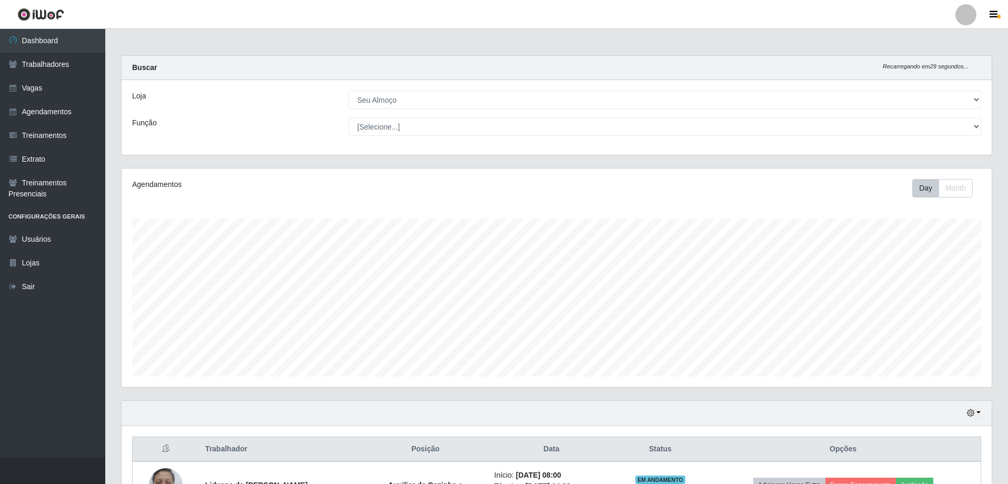
select select "431"
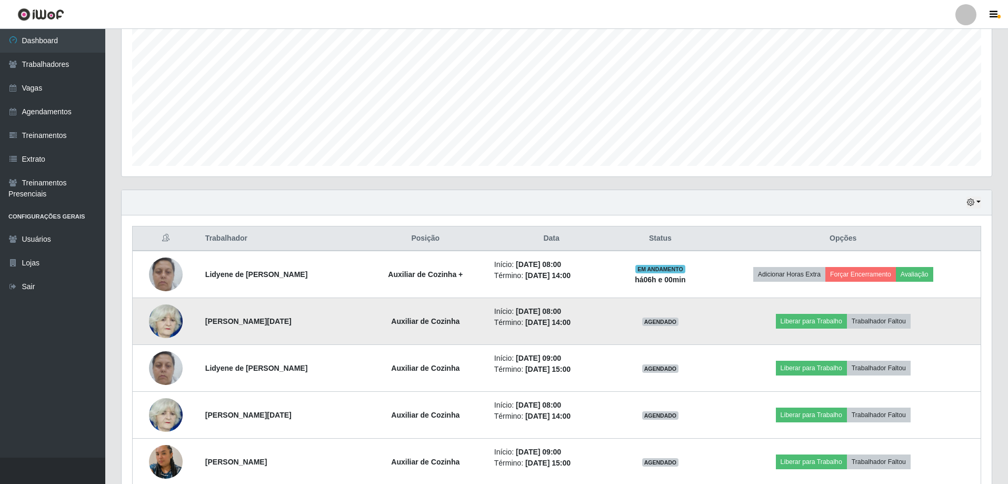
scroll to position [218, 870]
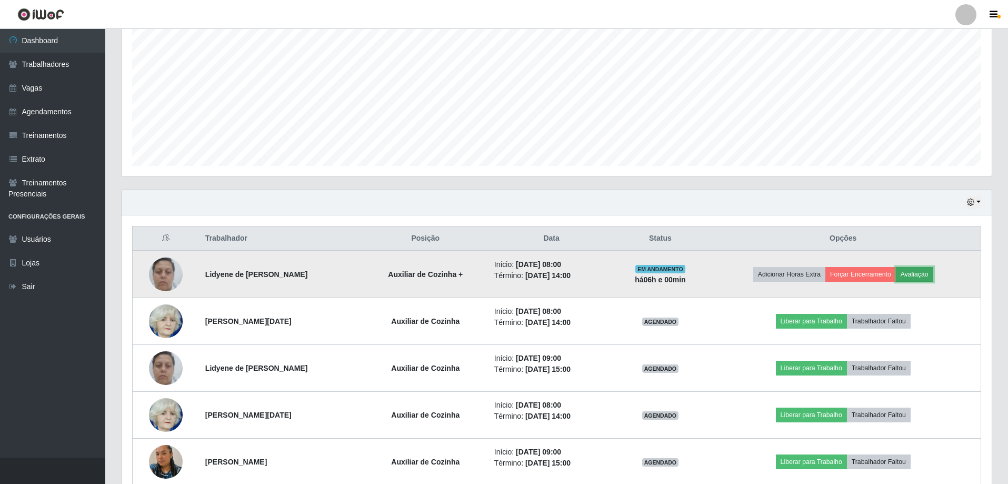
click at [923, 276] on button "Avaliação" at bounding box center [914, 274] width 37 height 15
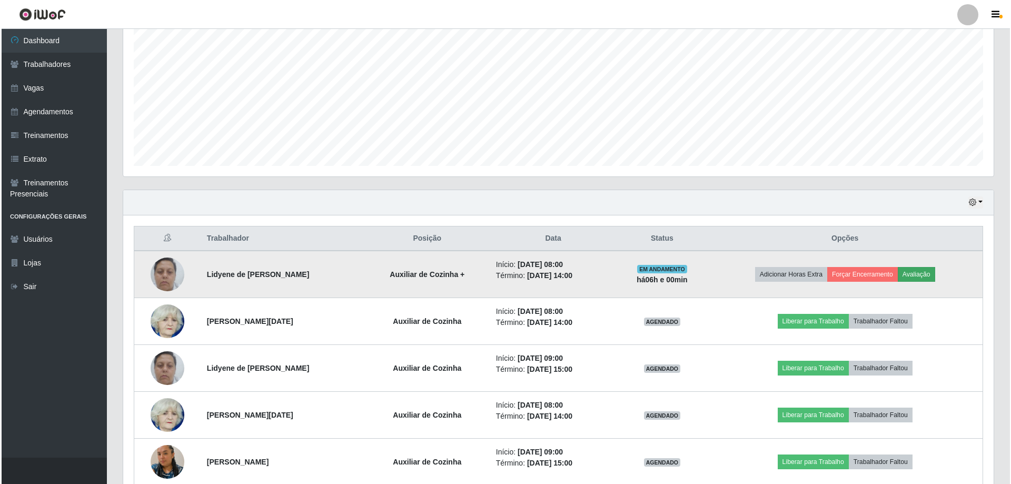
scroll to position [218, 865]
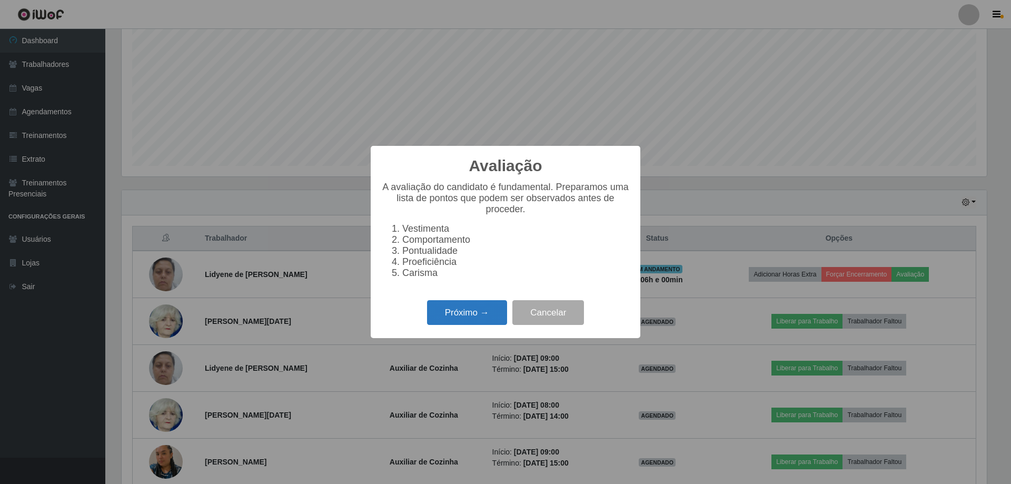
click at [471, 320] on button "Próximo →" at bounding box center [467, 312] width 80 height 25
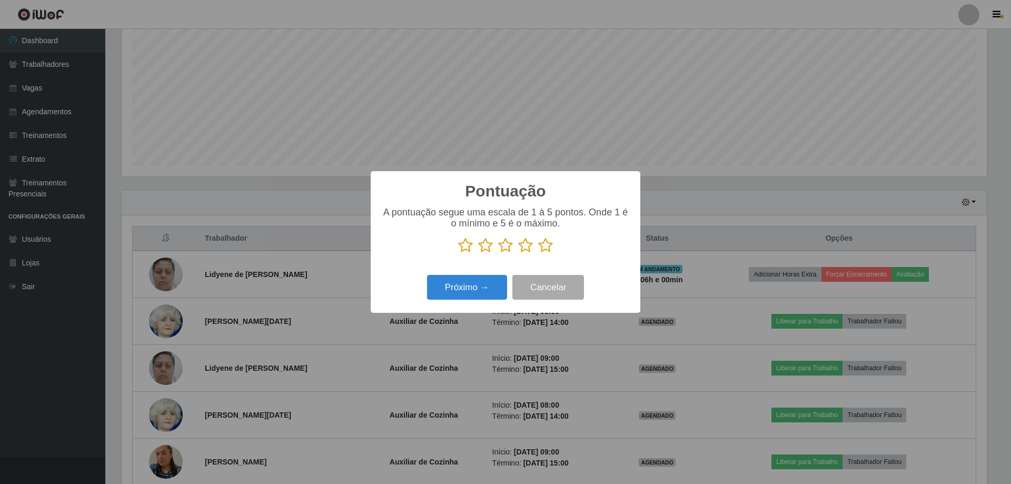
scroll to position [526148, 525502]
drag, startPoint x: 547, startPoint y: 248, endPoint x: 541, endPoint y: 261, distance: 13.4
click at [547, 251] on icon at bounding box center [545, 245] width 15 height 16
click at [538, 253] on input "radio" at bounding box center [538, 253] width 0 height 0
click at [474, 290] on button "Próximo →" at bounding box center [467, 287] width 80 height 25
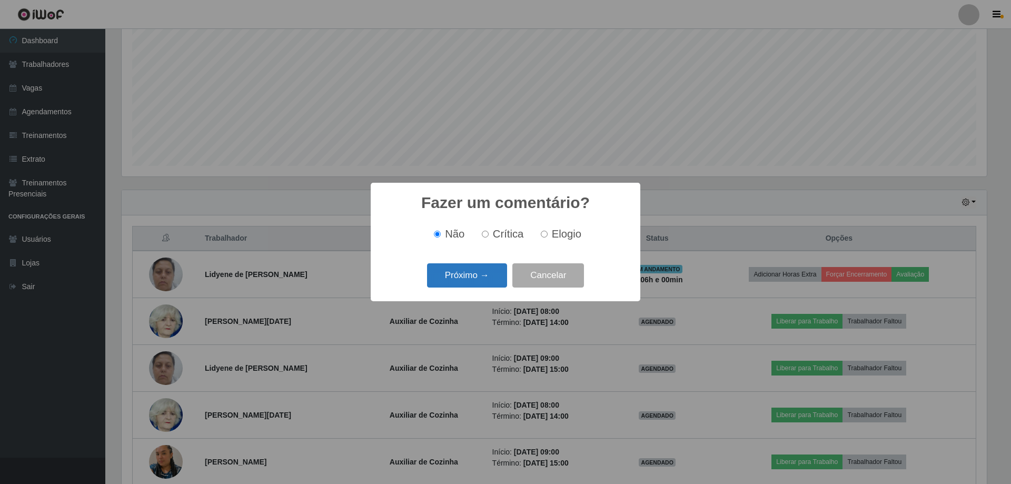
click at [474, 278] on button "Próximo →" at bounding box center [467, 275] width 80 height 25
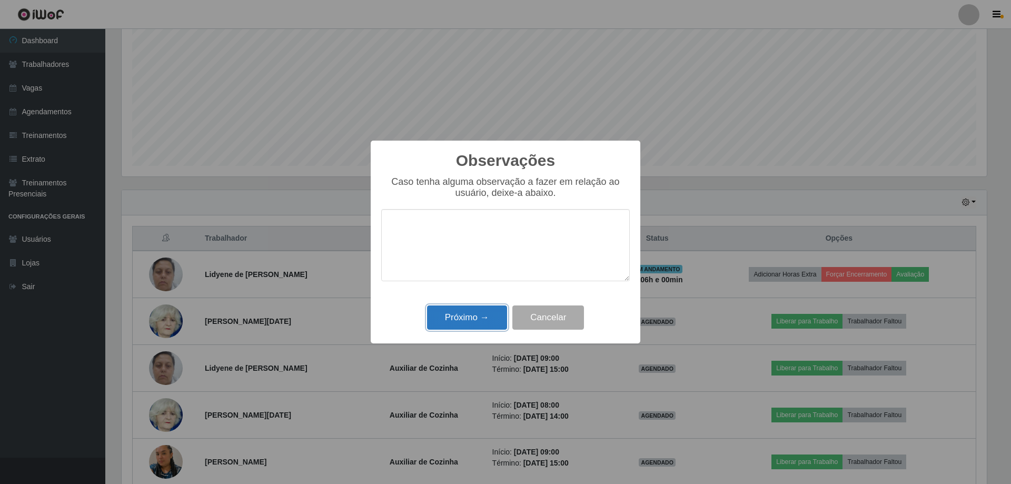
click at [481, 322] on button "Próximo →" at bounding box center [467, 317] width 80 height 25
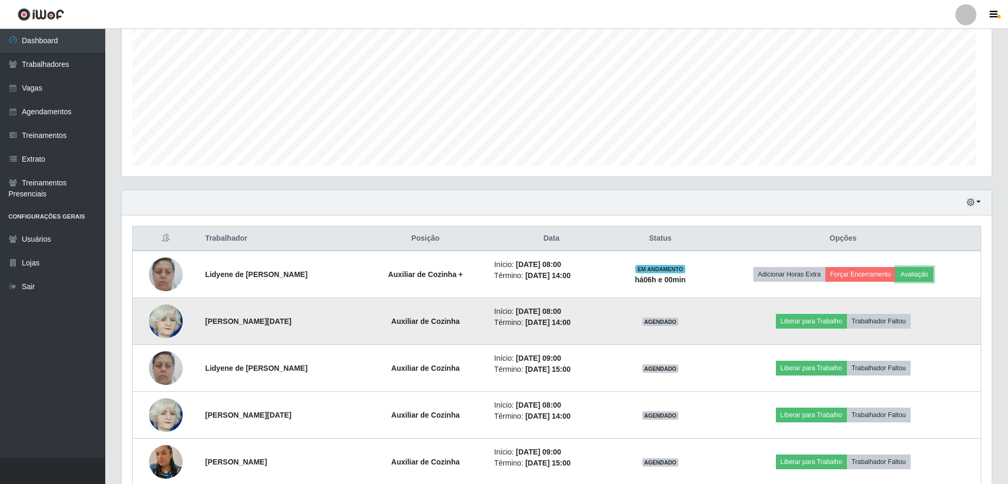
scroll to position [218, 870]
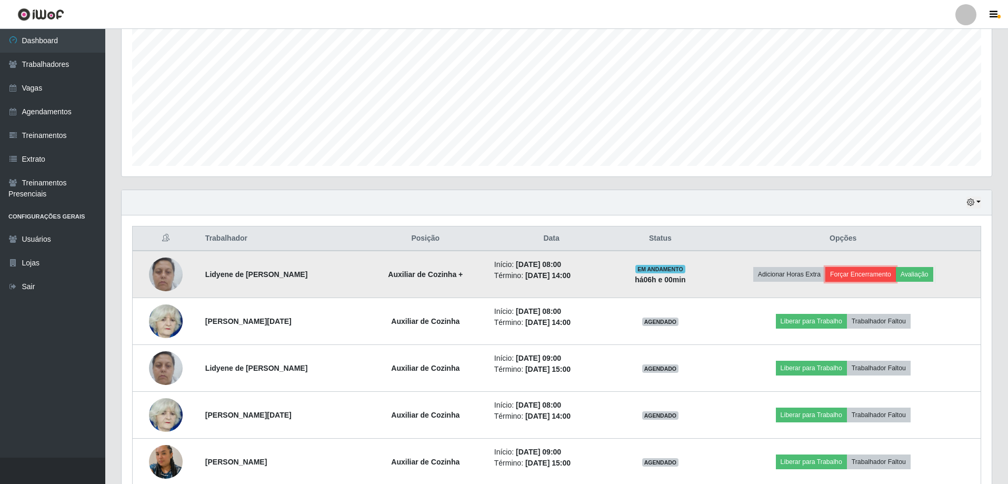
click at [872, 275] on button "Forçar Encerramento" at bounding box center [860, 274] width 71 height 15
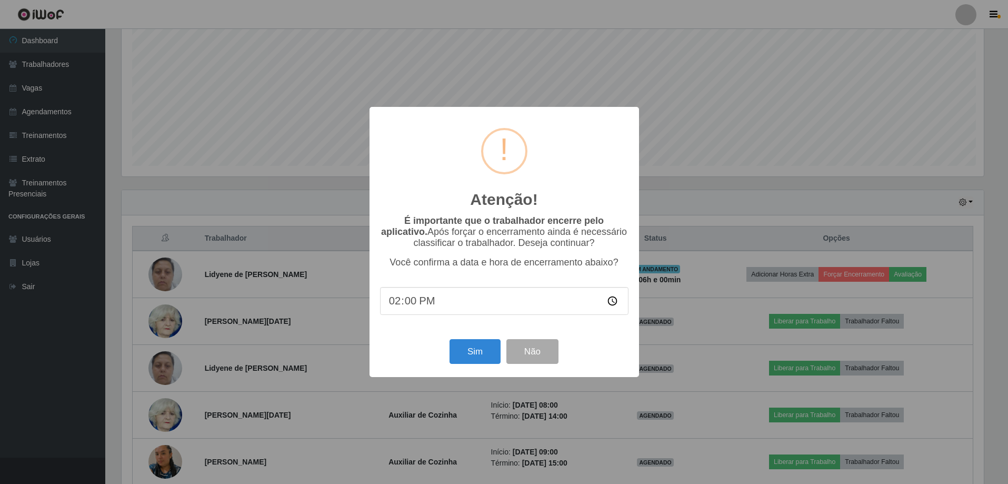
scroll to position [218, 865]
drag, startPoint x: 481, startPoint y: 350, endPoint x: 474, endPoint y: 345, distance: 8.0
click at [481, 349] on button "Sim" at bounding box center [476, 351] width 51 height 25
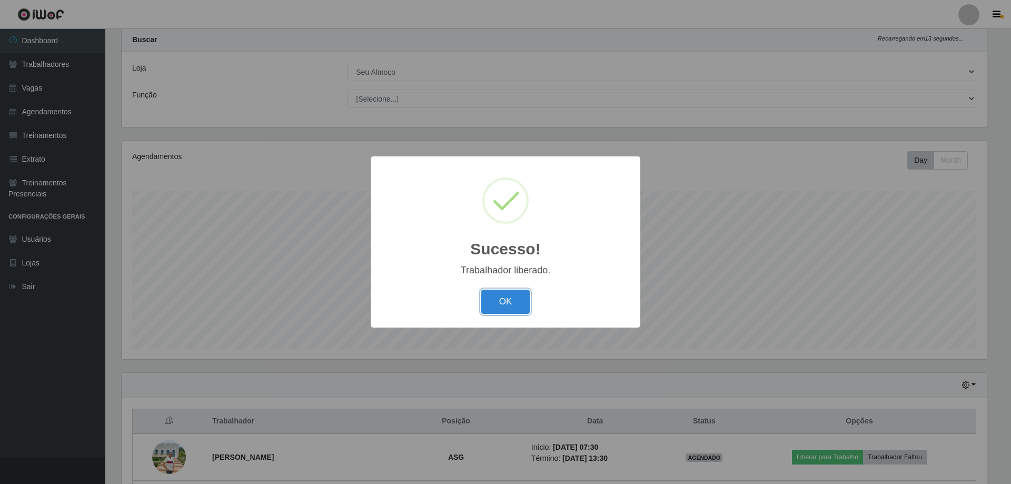
click at [522, 307] on button "OK" at bounding box center [505, 302] width 49 height 25
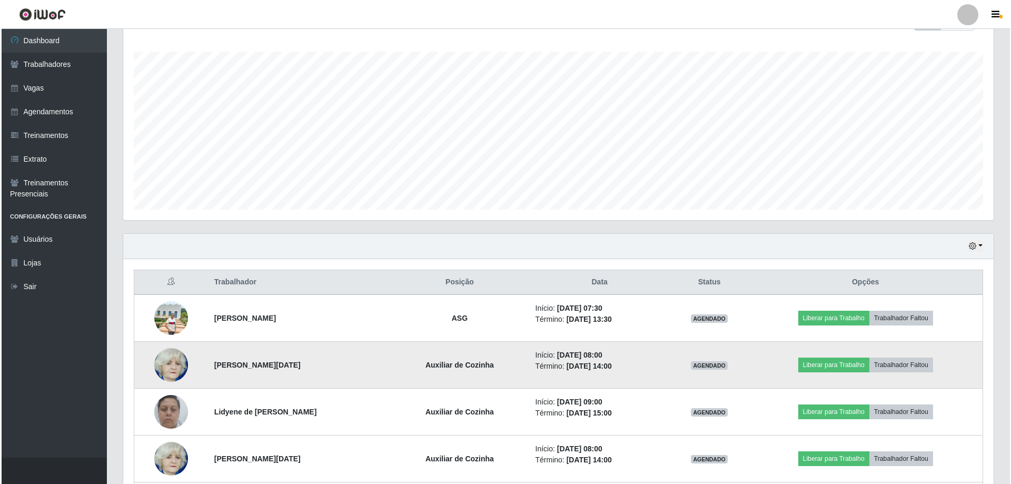
scroll to position [186, 0]
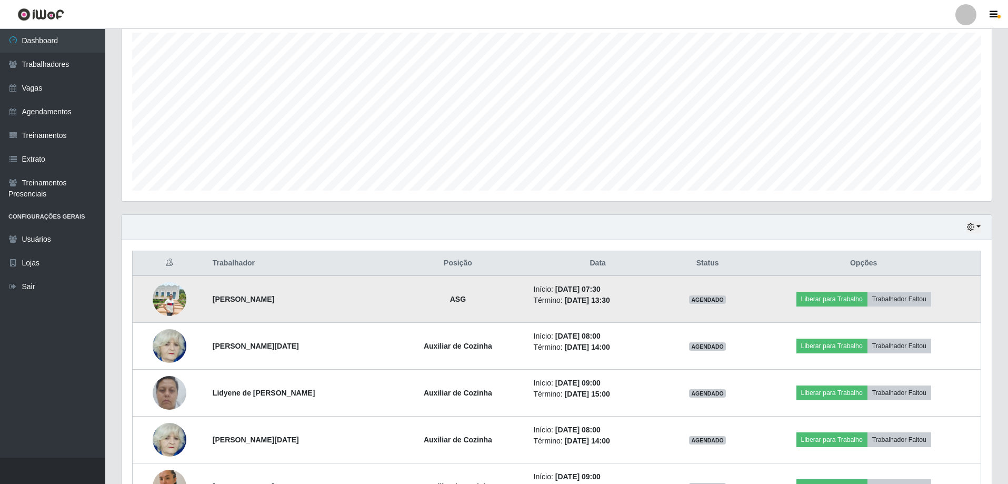
click at [173, 300] on img at bounding box center [170, 299] width 34 height 34
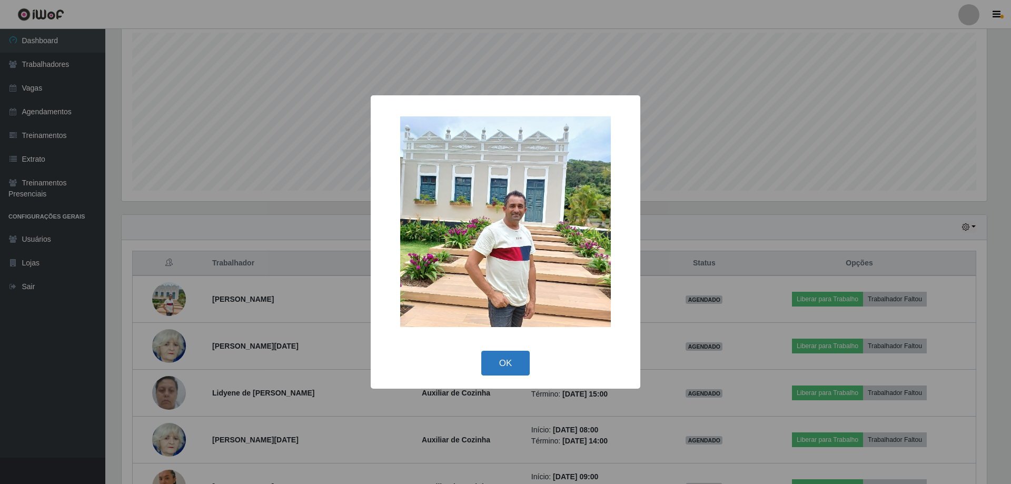
click at [509, 353] on button "OK" at bounding box center [505, 363] width 49 height 25
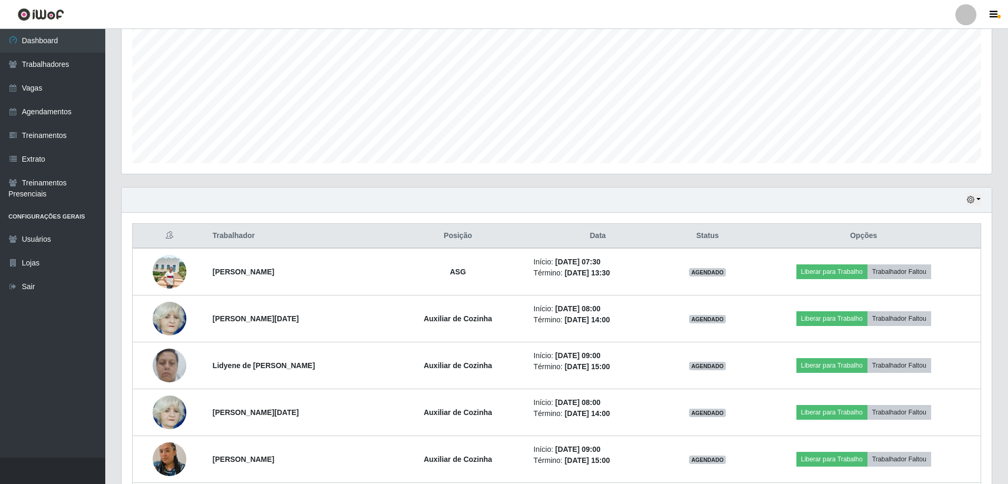
scroll to position [238, 0]
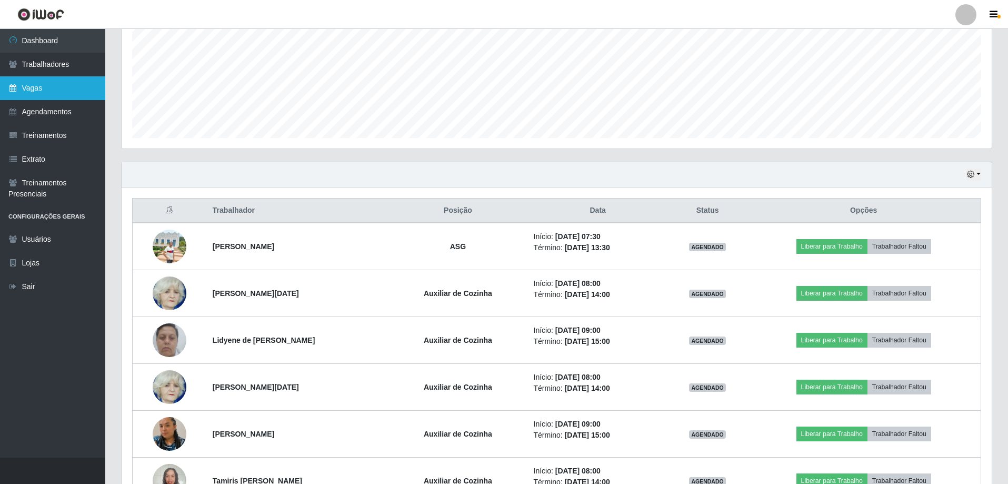
click at [60, 83] on link "Vagas" at bounding box center [52, 88] width 105 height 24
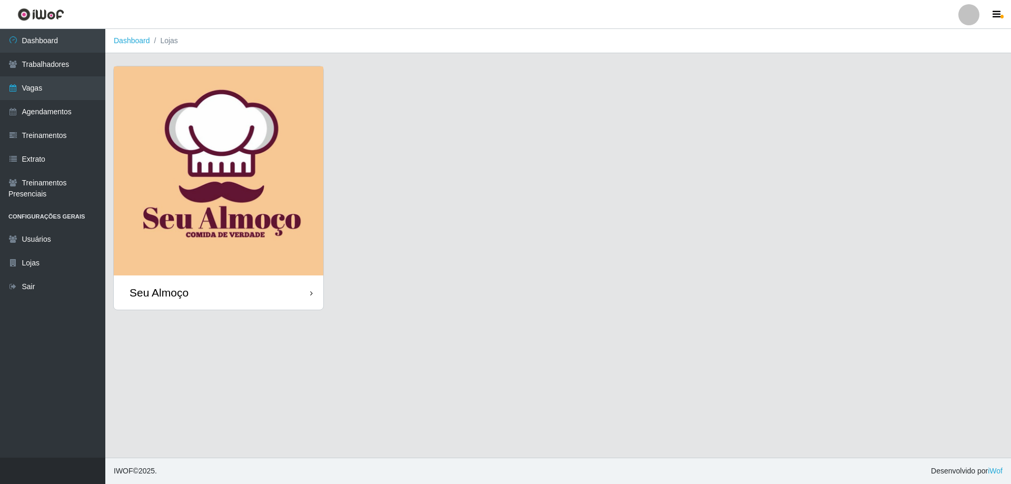
click at [301, 101] on img at bounding box center [218, 170] width 209 height 209
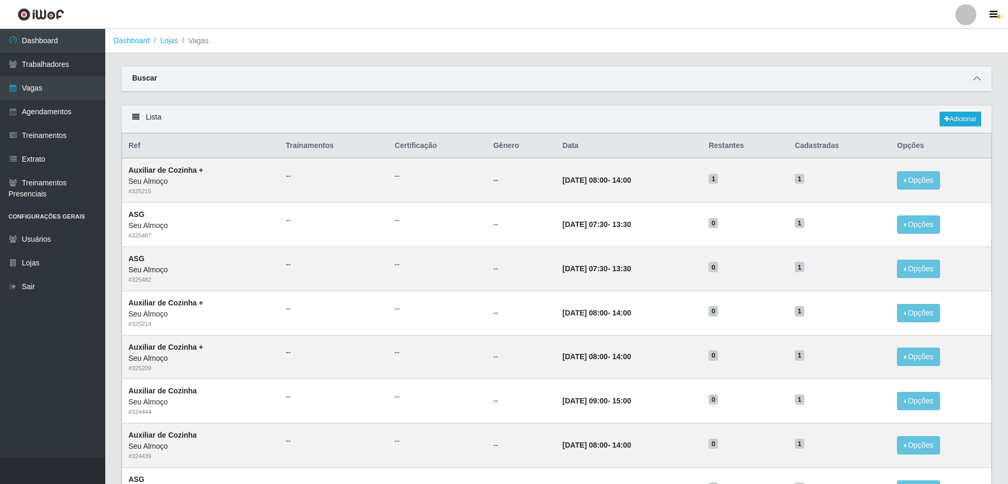
click at [972, 81] on span at bounding box center [977, 79] width 13 height 12
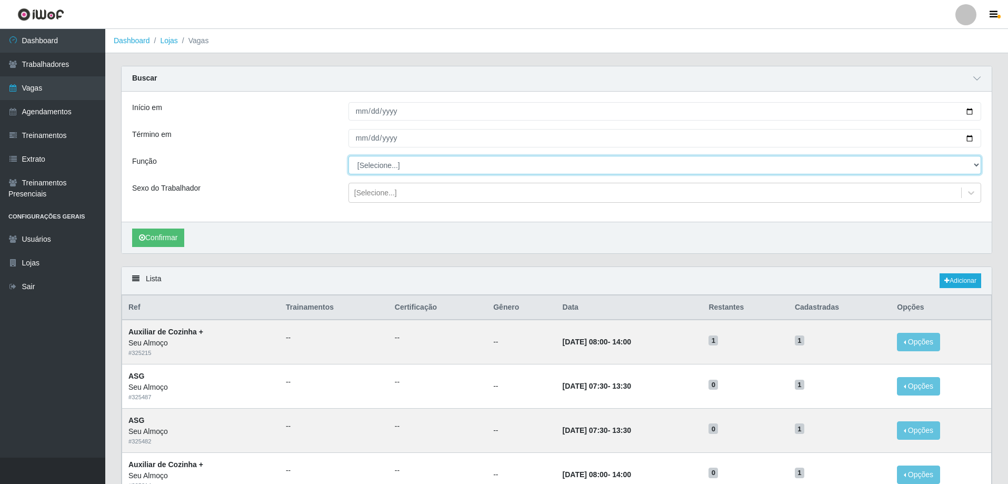
click at [391, 166] on select "[Selecione...] ASG ASG + ASG ++ Auxiliar de Cozinha Auxiliar de Cozinha + Auxil…" at bounding box center [664, 165] width 633 height 18
select select "16"
click at [348, 156] on select "[Selecione...] ASG ASG + ASG ++ Auxiliar de Cozinha Auxiliar de Cozinha + Auxil…" at bounding box center [664, 165] width 633 height 18
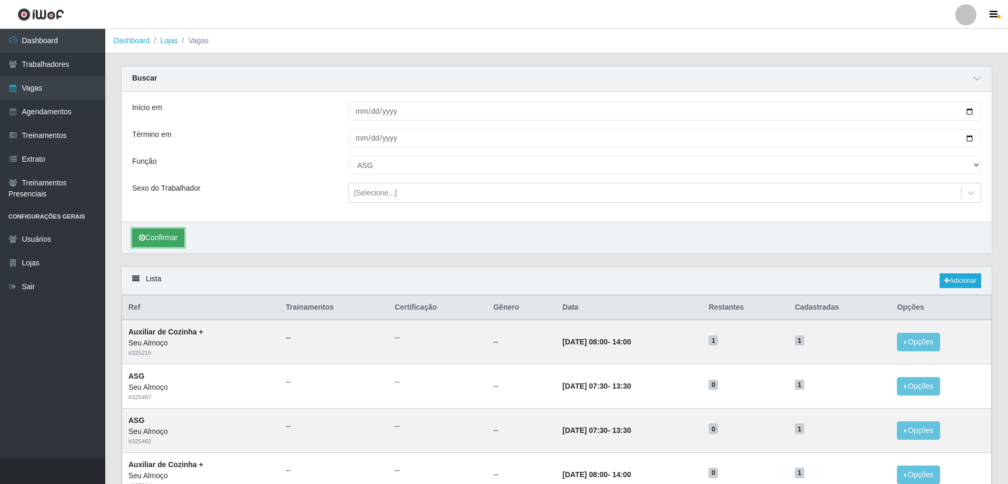
click at [169, 235] on button "Confirmar" at bounding box center [158, 237] width 52 height 18
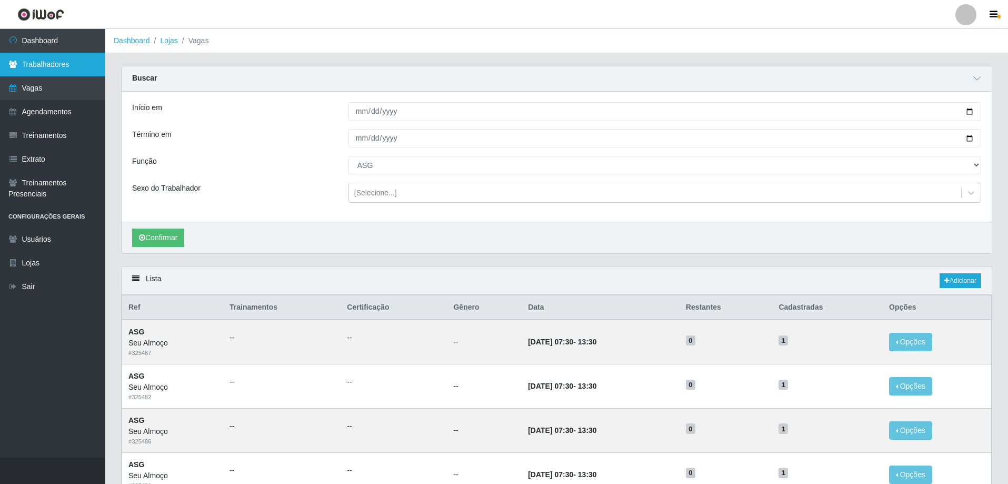
click at [72, 68] on link "Trabalhadores" at bounding box center [52, 65] width 105 height 24
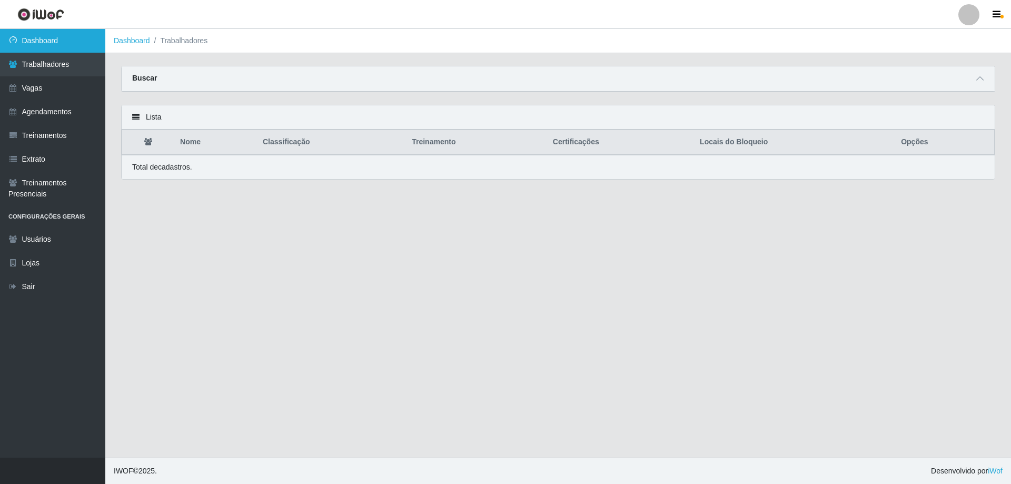
click at [53, 37] on link "Dashboard" at bounding box center [52, 41] width 105 height 24
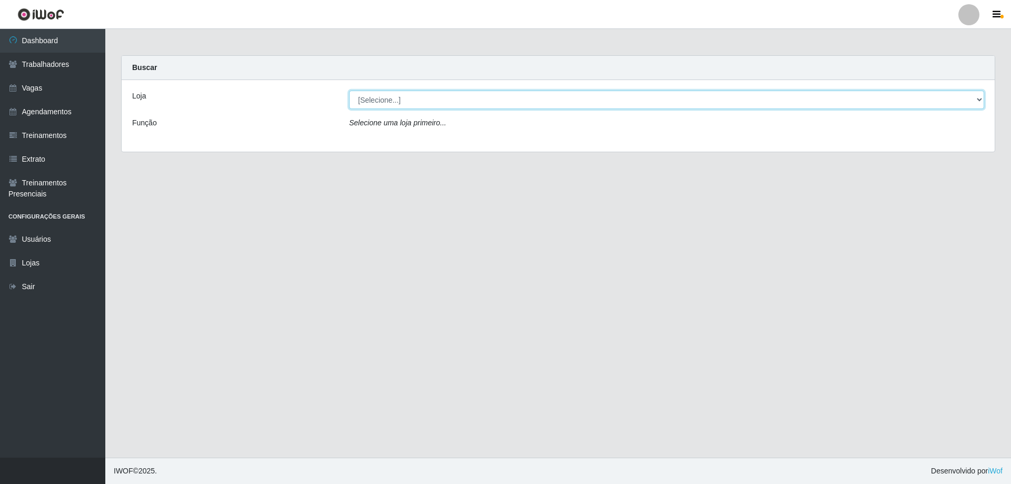
click at [394, 103] on select "[Selecione...] Seu Almoço" at bounding box center [666, 100] width 635 height 18
select select "431"
click at [349, 91] on select "[Selecione...] Seu Almoço" at bounding box center [666, 100] width 635 height 18
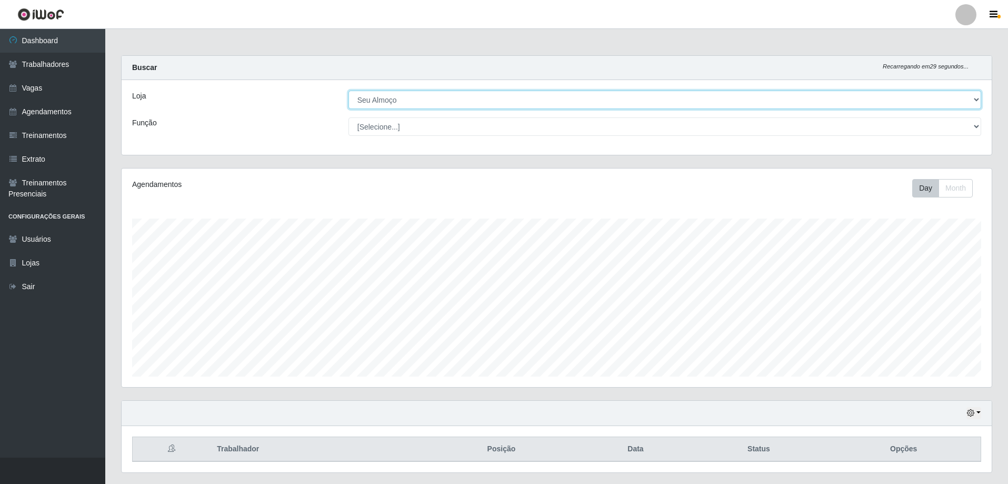
scroll to position [218, 870]
